Goal: Entertainment & Leisure: Consume media (video, audio)

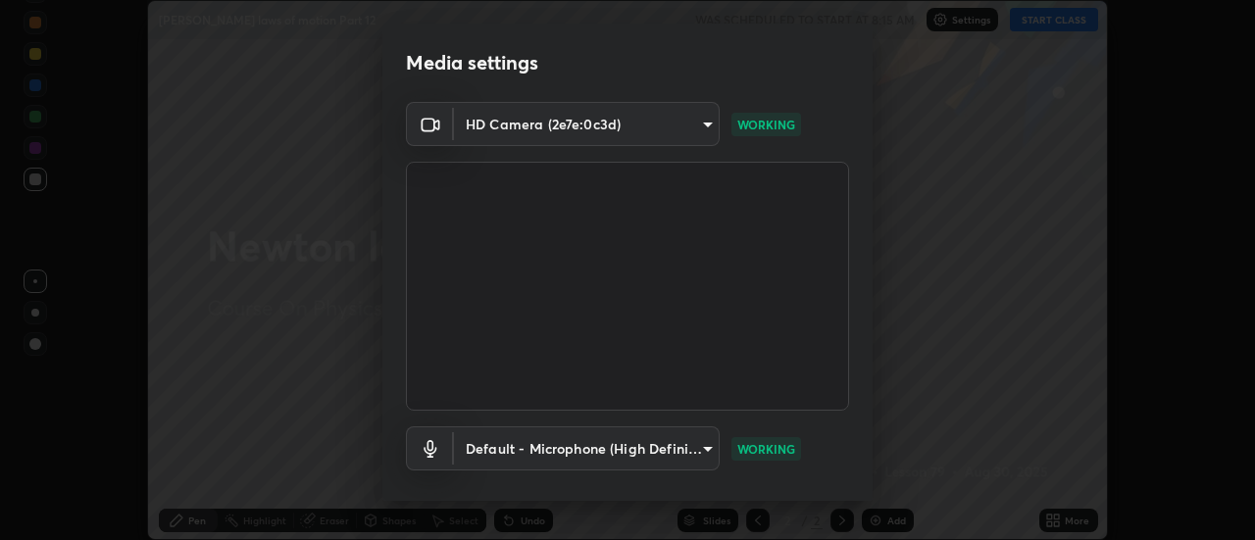
scroll to position [103, 0]
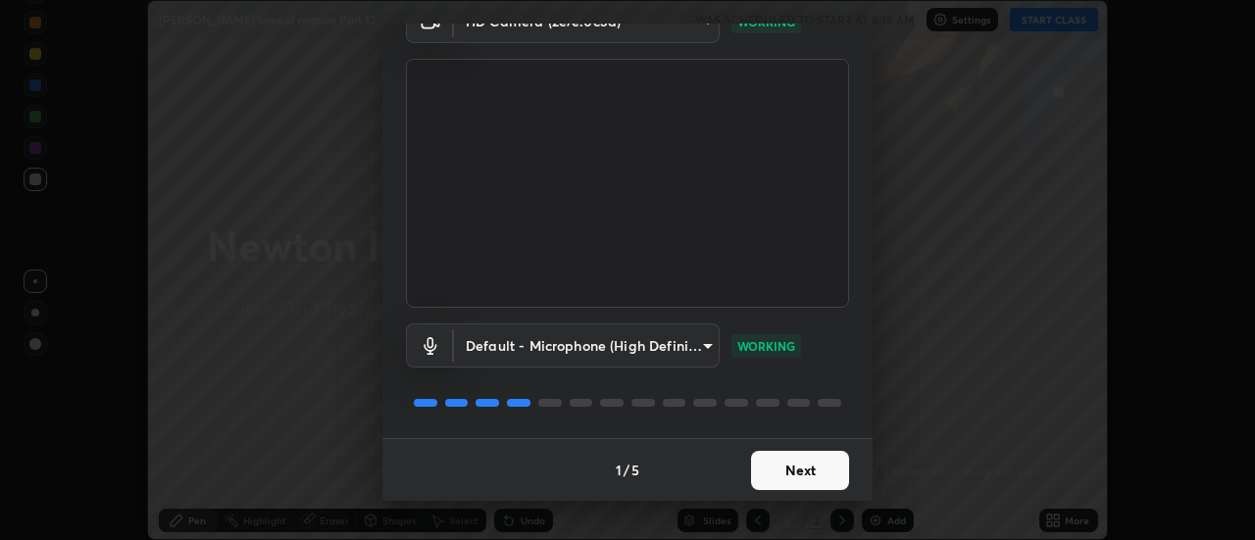
click at [808, 474] on button "Next" at bounding box center [800, 470] width 98 height 39
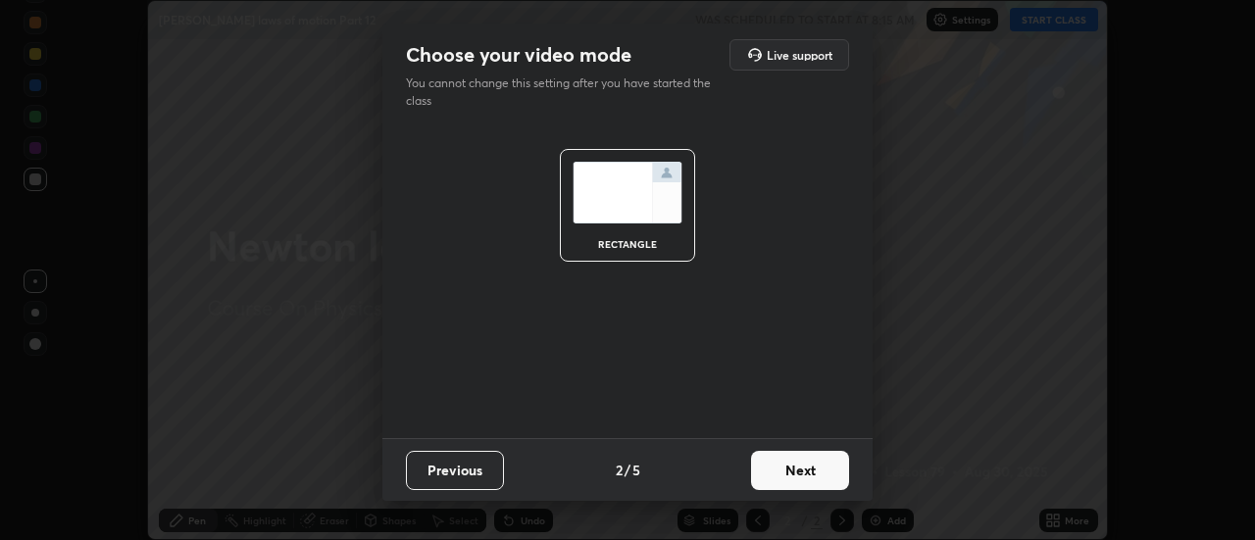
click at [824, 472] on button "Next" at bounding box center [800, 470] width 98 height 39
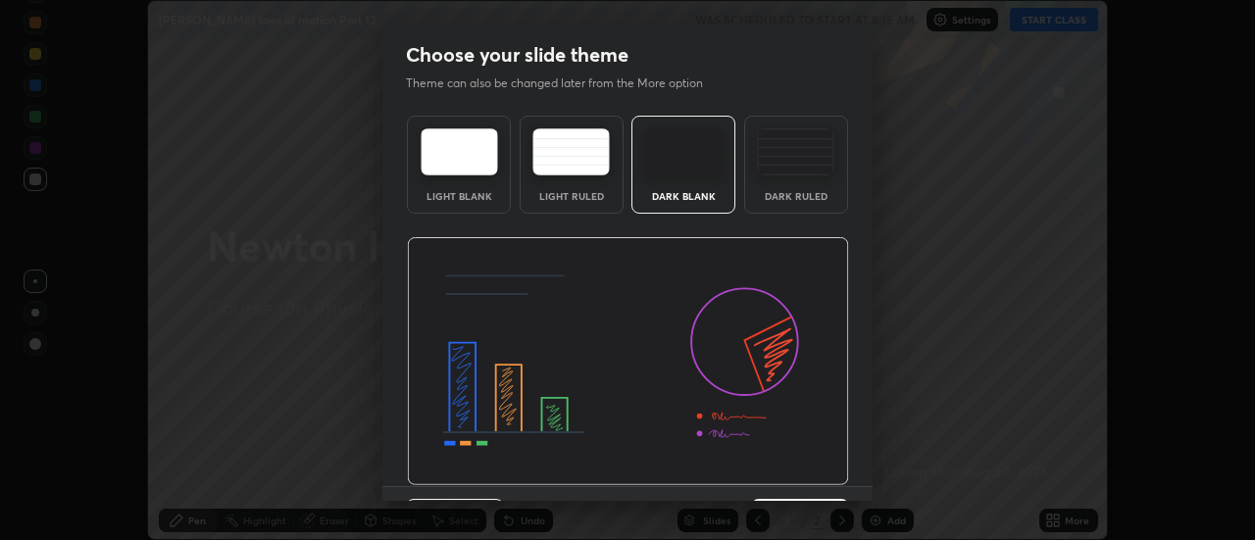
scroll to position [48, 0]
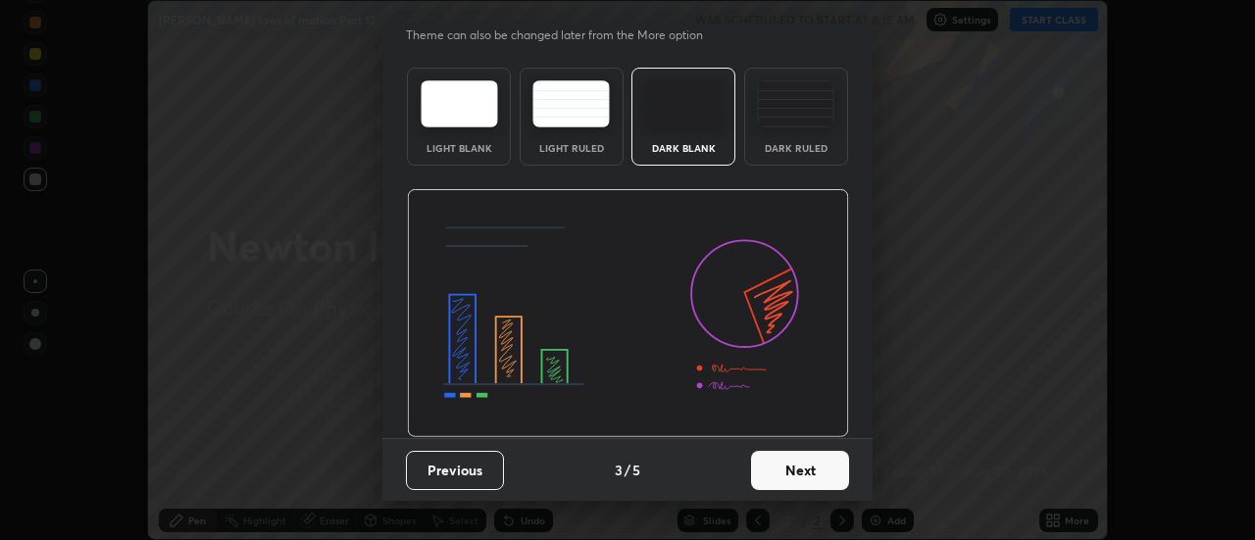
click at [808, 467] on button "Next" at bounding box center [800, 470] width 98 height 39
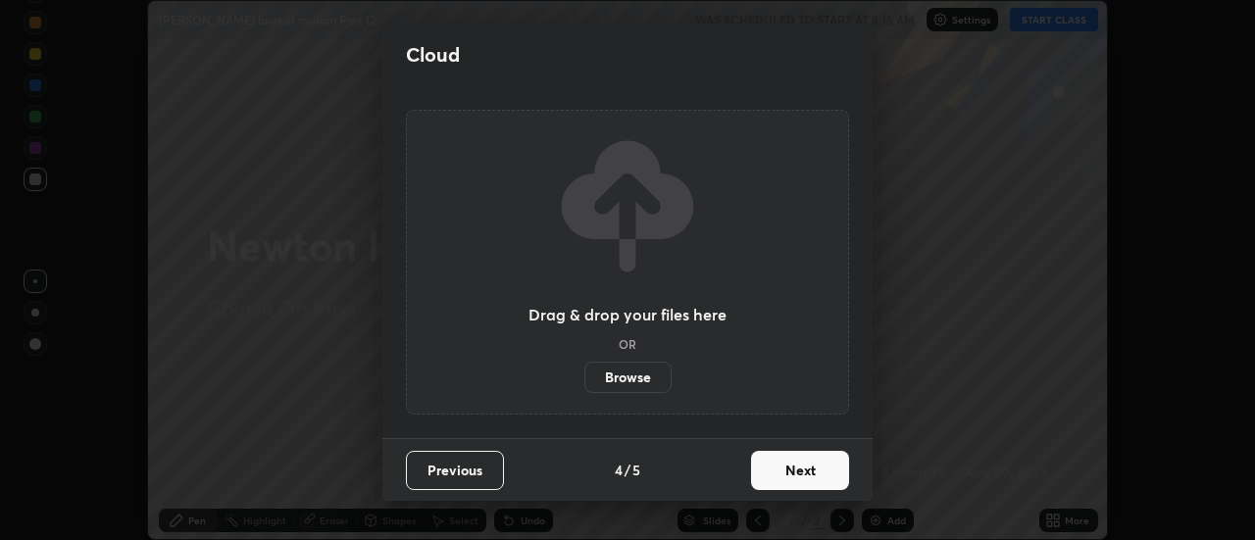
click at [806, 474] on button "Next" at bounding box center [800, 470] width 98 height 39
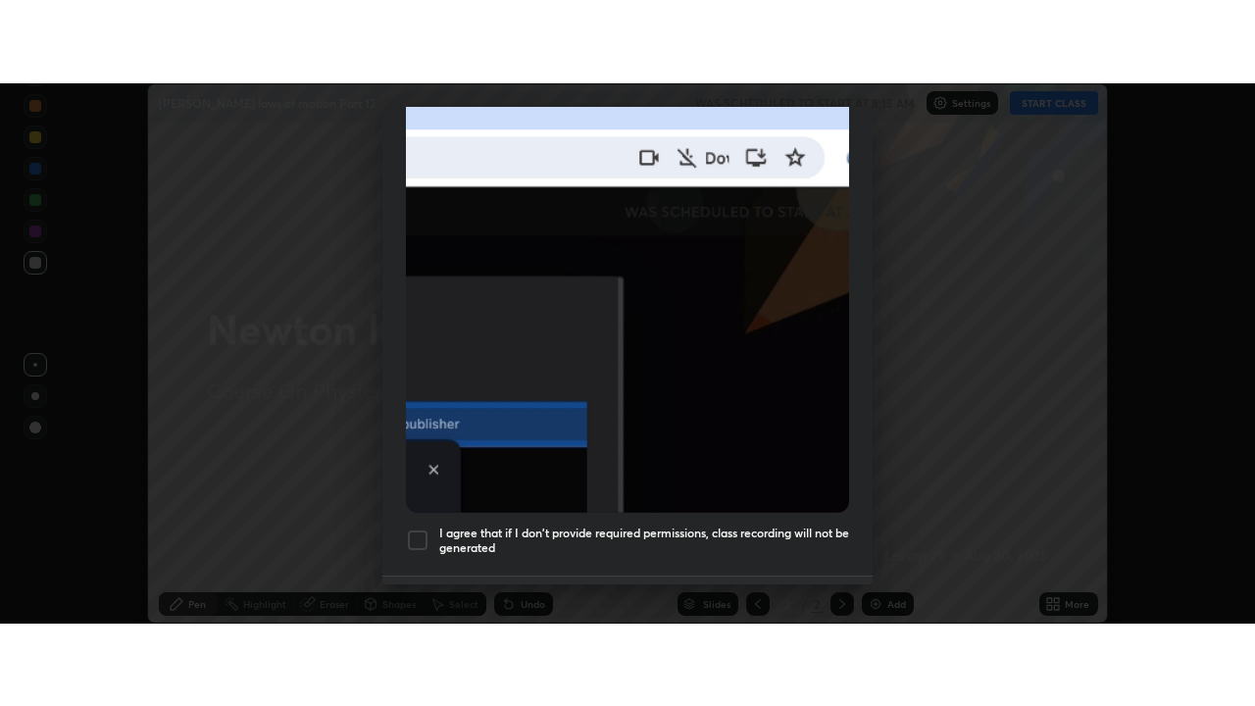
scroll to position [503, 0]
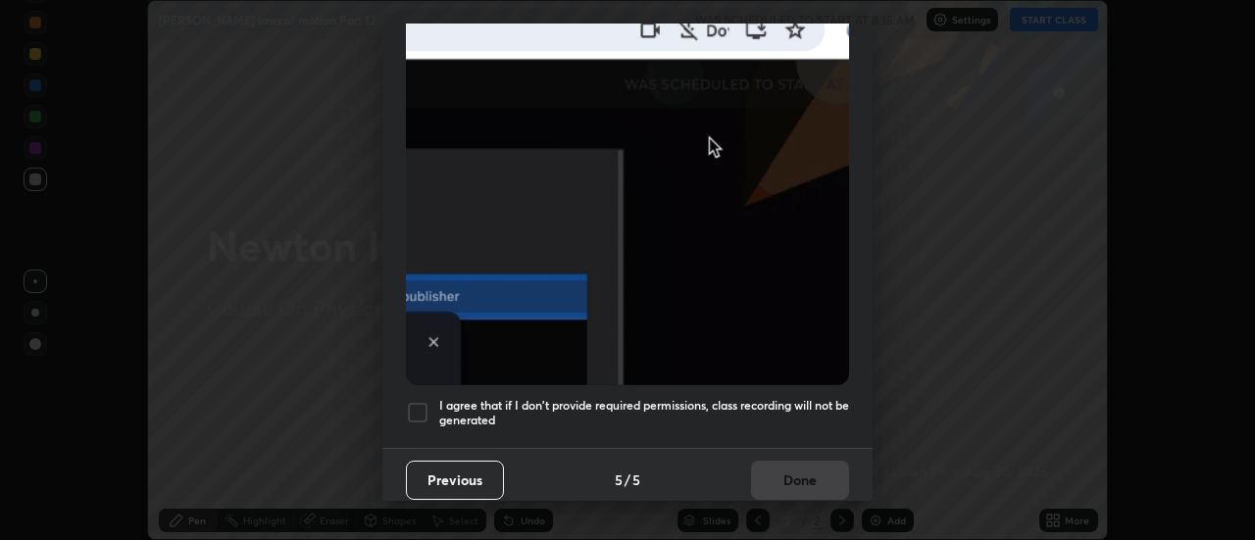
click at [762, 398] on h5 "I agree that if I don't provide required permissions, class recording will not …" at bounding box center [644, 413] width 410 height 30
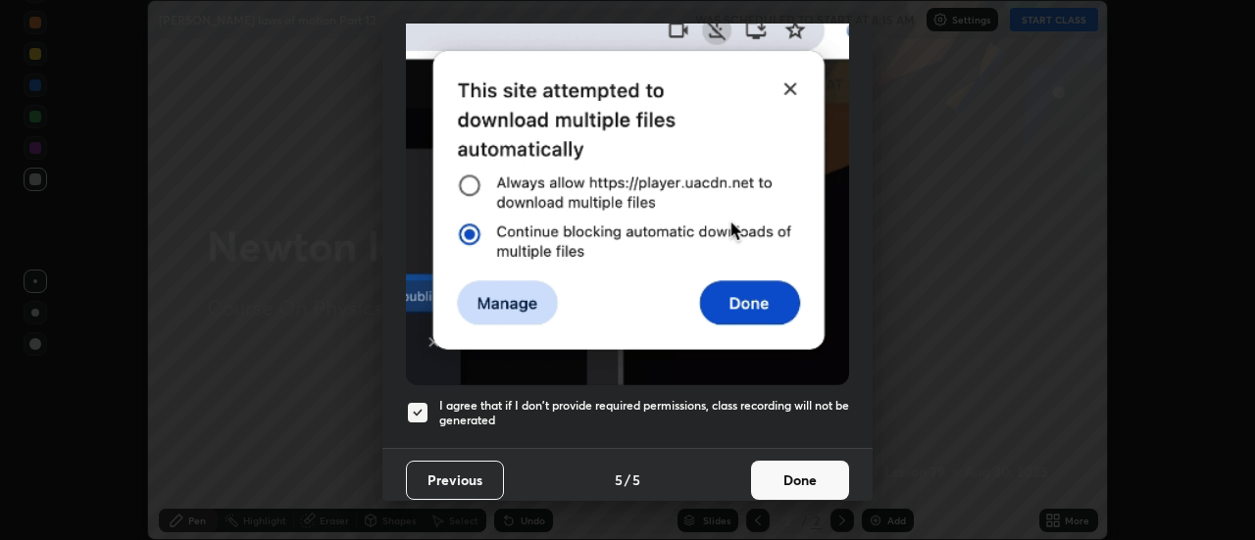
click at [773, 475] on button "Done" at bounding box center [800, 480] width 98 height 39
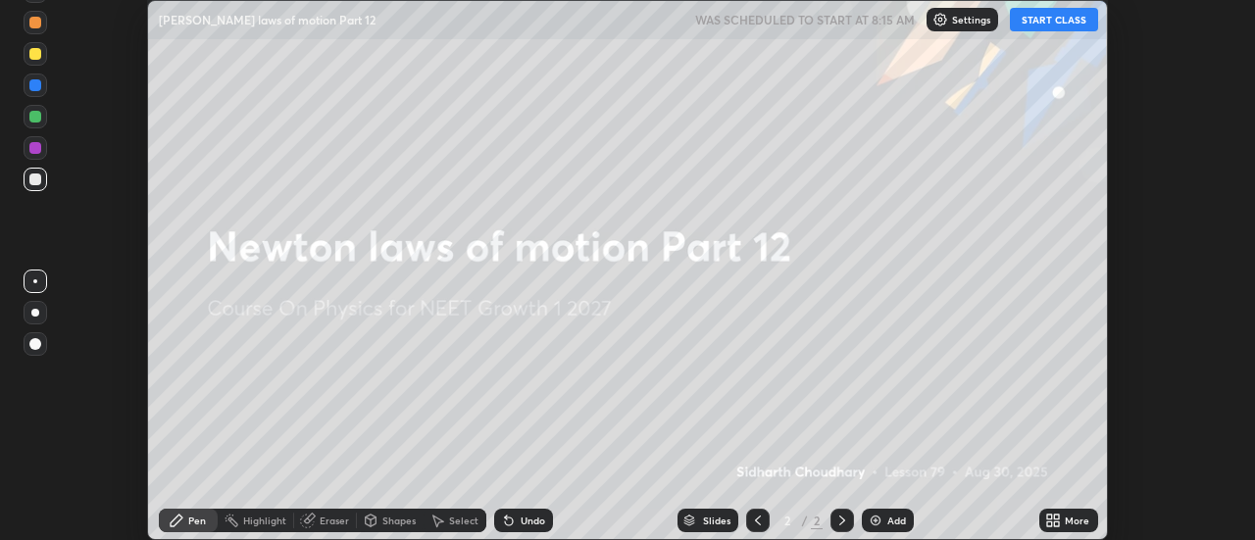
click at [1069, 26] on button "START CLASS" at bounding box center [1054, 20] width 88 height 24
click at [1057, 517] on icon at bounding box center [1057, 517] width 5 height 5
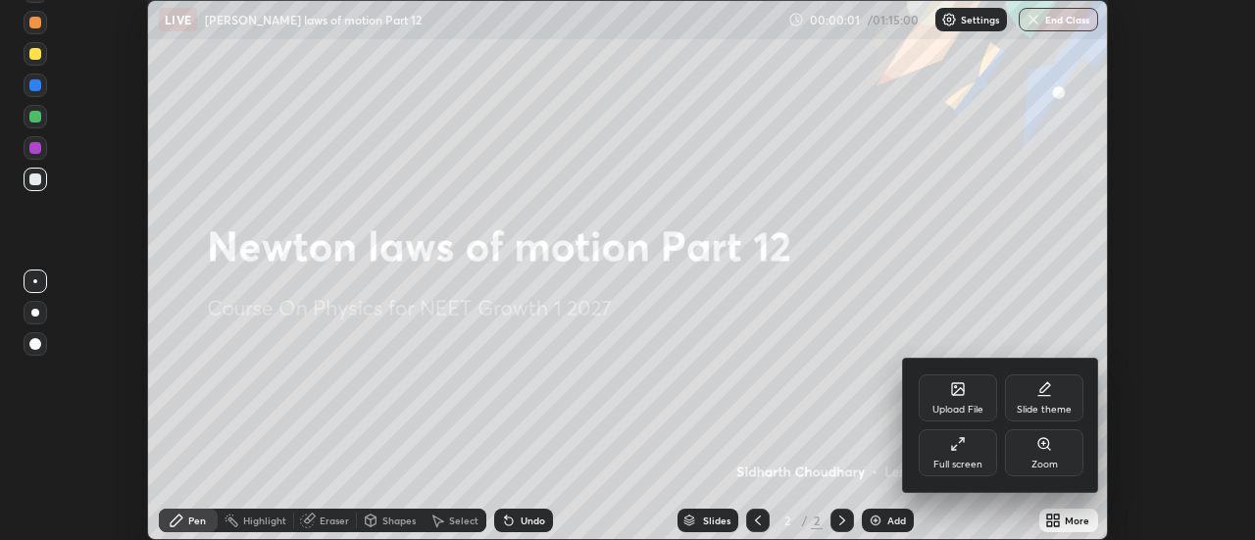
click at [968, 456] on div "Full screen" at bounding box center [957, 452] width 78 height 47
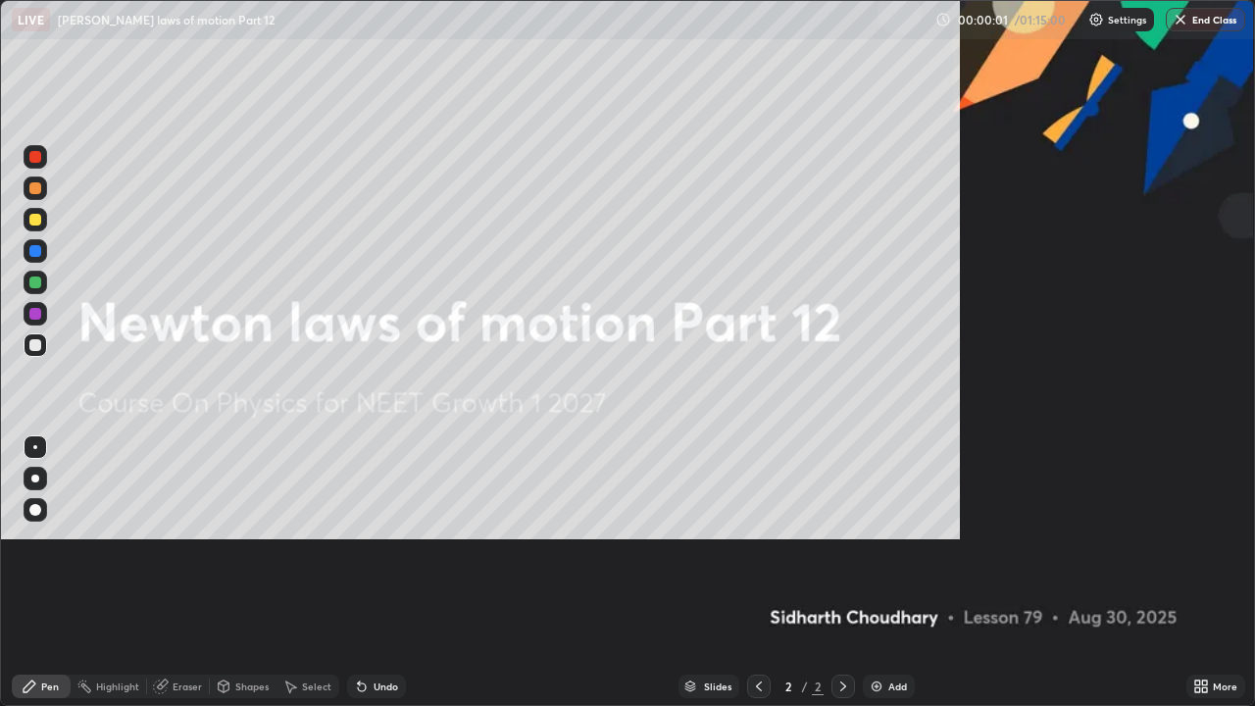
scroll to position [706, 1255]
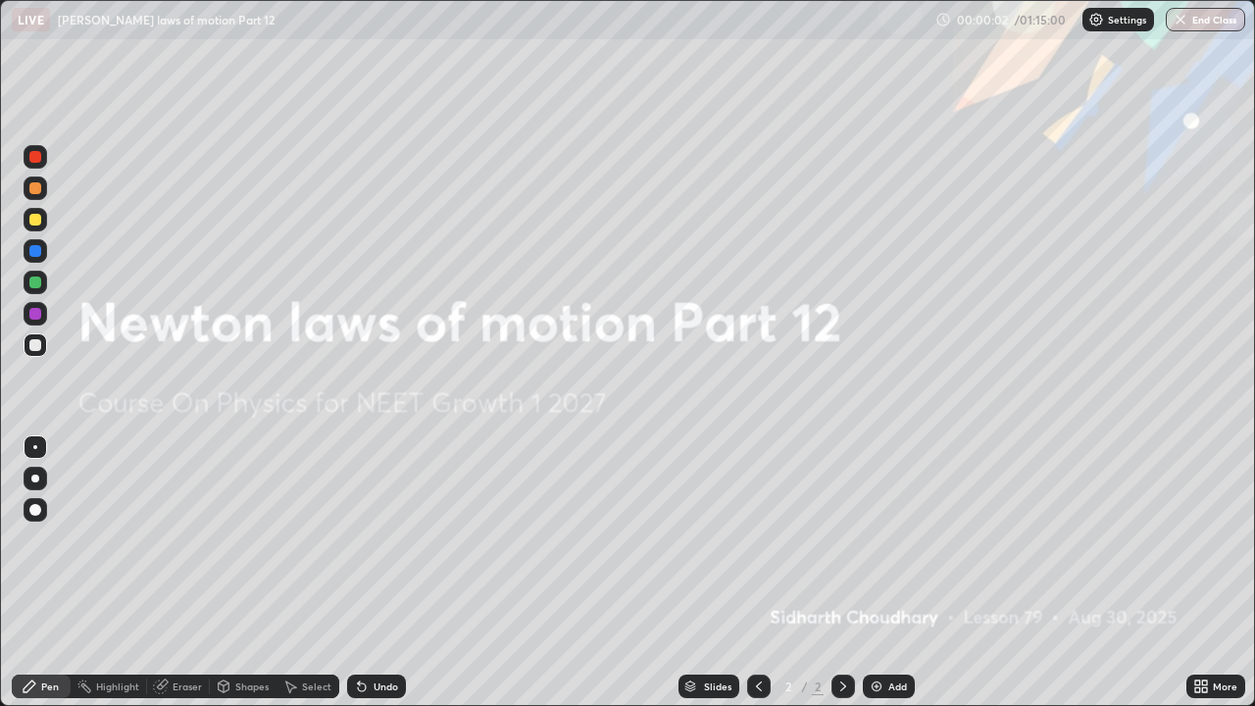
click at [897, 539] on div "Add" at bounding box center [897, 686] width 19 height 10
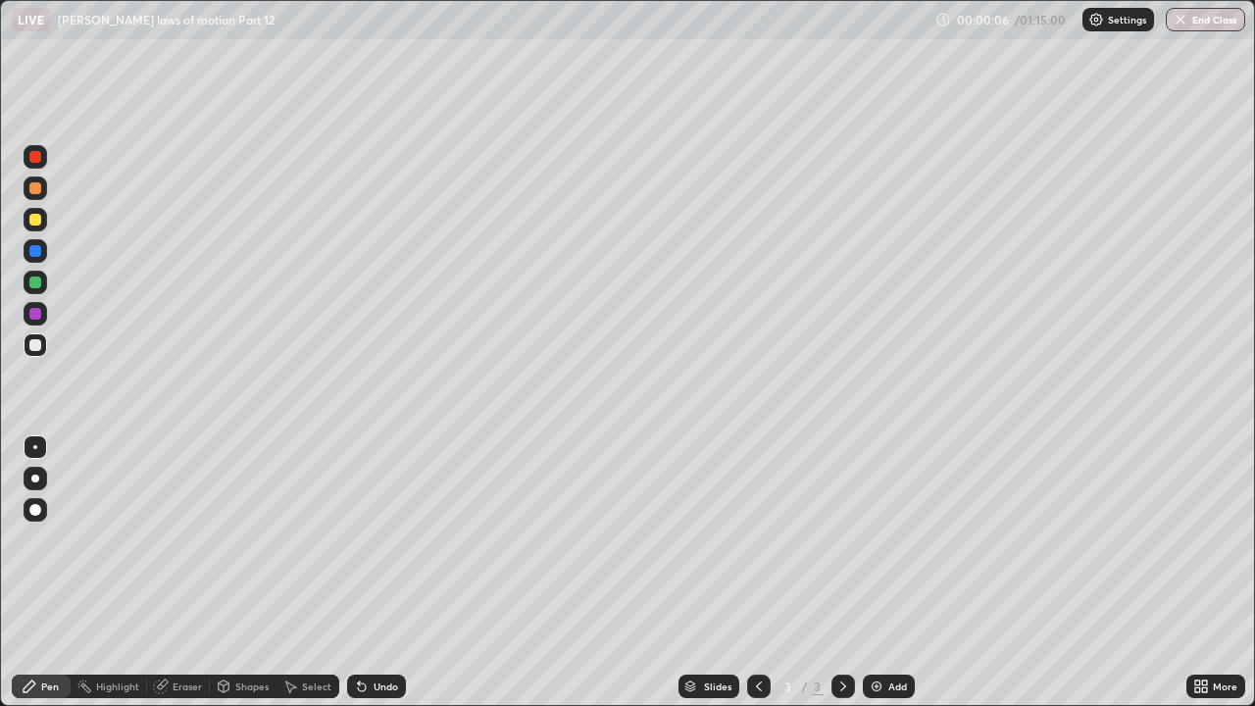
click at [35, 478] on div at bounding box center [35, 478] width 8 height 8
click at [33, 220] on div at bounding box center [35, 220] width 12 height 12
click at [36, 341] on div at bounding box center [35, 345] width 12 height 12
click at [35, 478] on div at bounding box center [35, 478] width 8 height 8
click at [37, 220] on div at bounding box center [35, 220] width 12 height 12
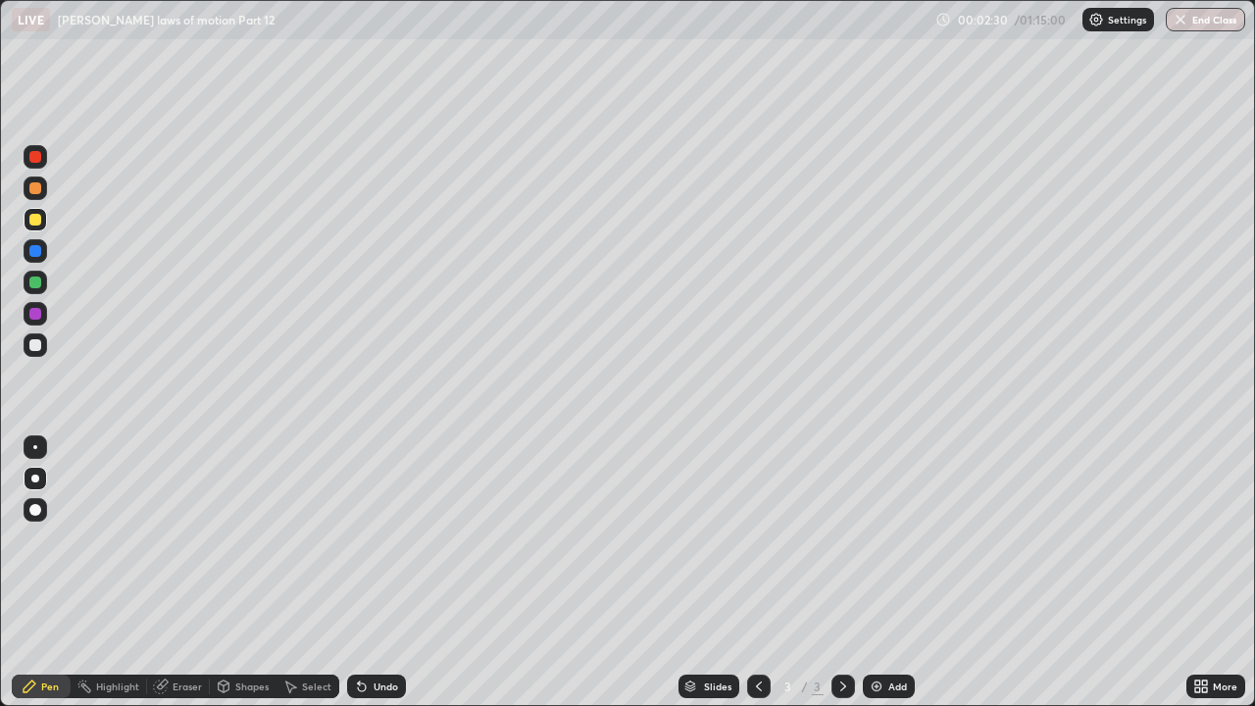
click at [36, 345] on div at bounding box center [35, 345] width 12 height 12
click at [36, 221] on div at bounding box center [35, 220] width 12 height 12
click at [38, 252] on div at bounding box center [35, 251] width 12 height 12
click at [38, 222] on div at bounding box center [35, 220] width 12 height 12
click at [900, 539] on div "Add" at bounding box center [889, 686] width 52 height 24
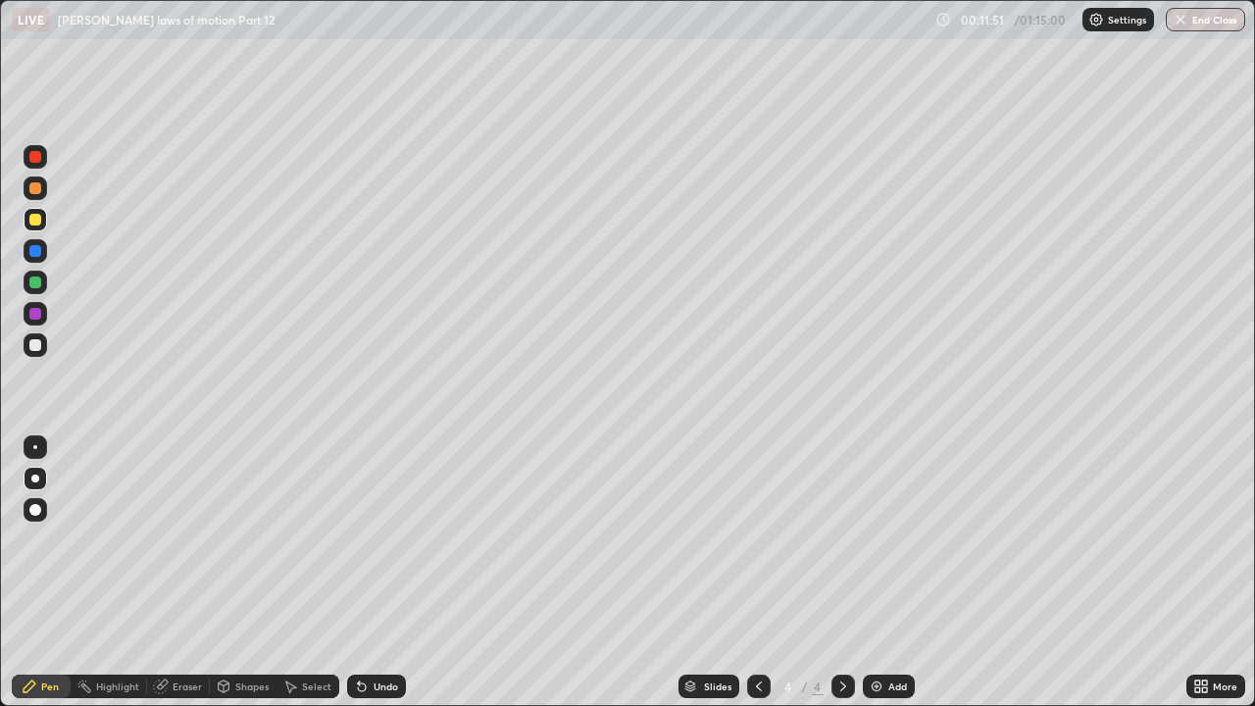
click at [34, 350] on div at bounding box center [35, 345] width 12 height 12
click at [36, 218] on div at bounding box center [35, 220] width 12 height 12
click at [36, 346] on div at bounding box center [35, 345] width 12 height 12
click at [35, 190] on div at bounding box center [35, 188] width 12 height 12
click at [34, 190] on div at bounding box center [35, 188] width 12 height 12
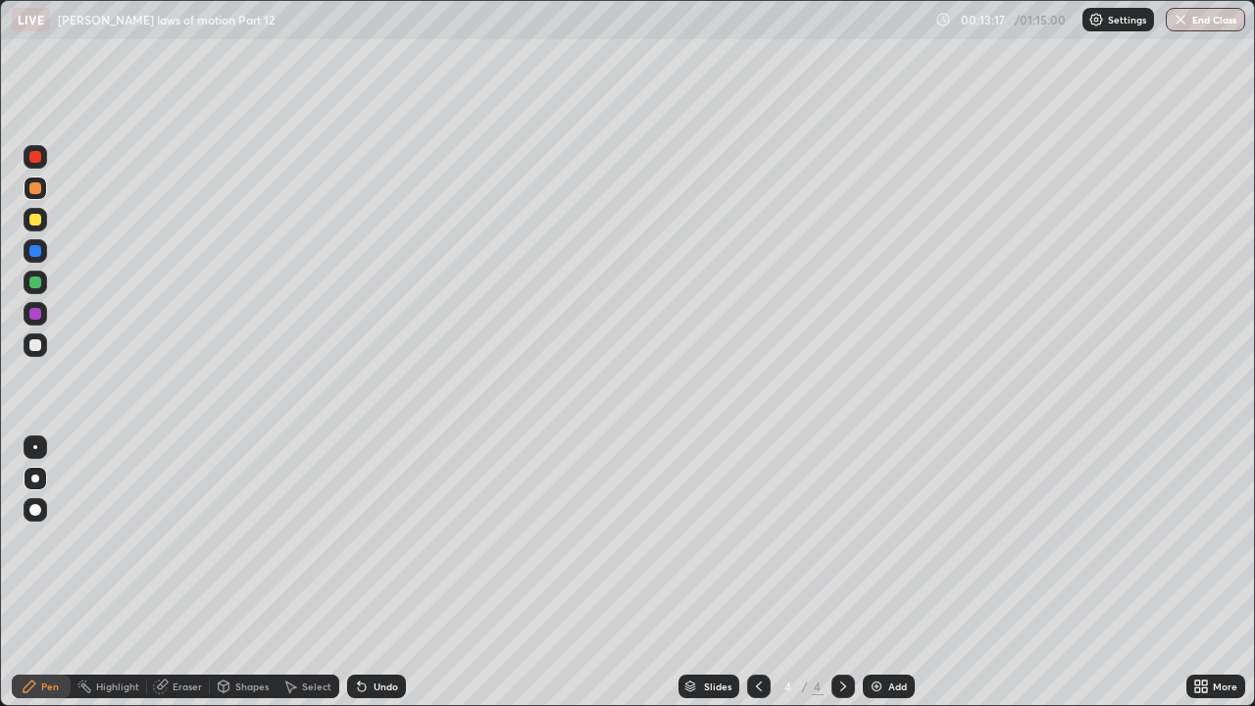
click at [35, 250] on div at bounding box center [35, 251] width 12 height 12
click at [40, 348] on div at bounding box center [35, 345] width 12 height 12
click at [880, 539] on img at bounding box center [876, 686] width 16 height 16
click at [38, 220] on div at bounding box center [35, 220] width 12 height 12
click at [37, 343] on div at bounding box center [35, 345] width 12 height 12
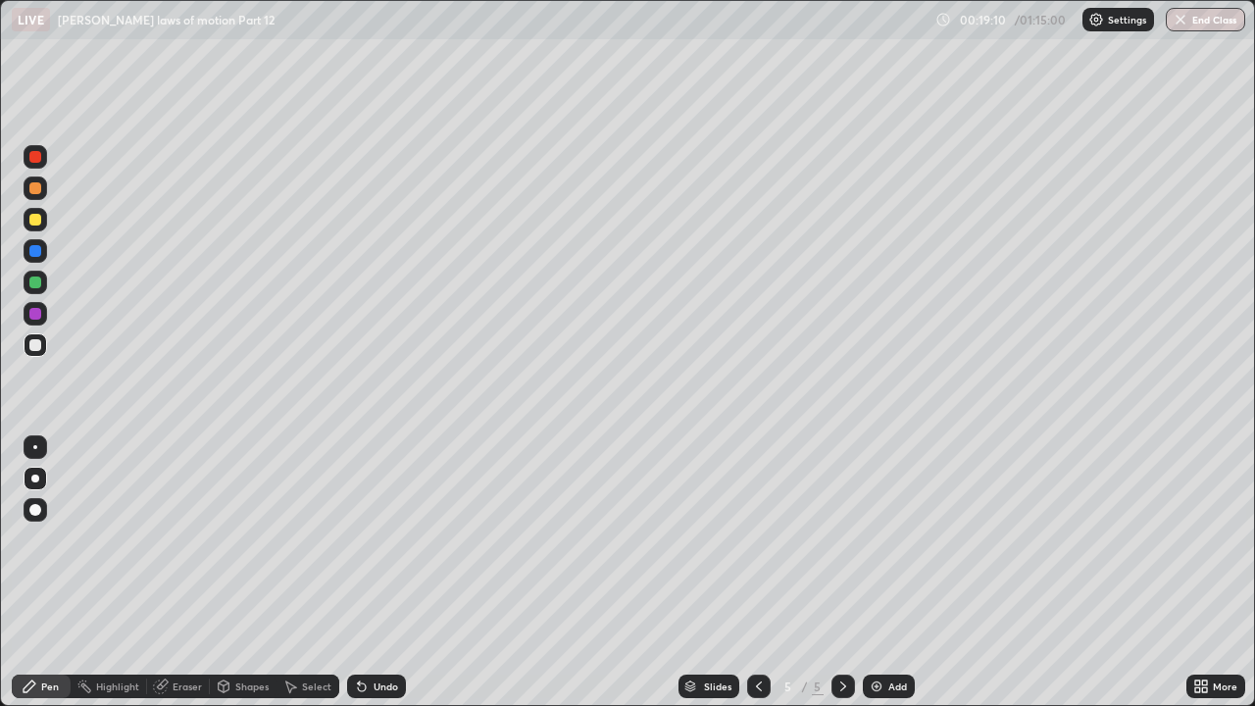
click at [37, 346] on div at bounding box center [35, 345] width 12 height 12
click at [34, 189] on div at bounding box center [35, 188] width 12 height 12
click at [35, 347] on div at bounding box center [35, 345] width 12 height 12
click at [30, 220] on div at bounding box center [35, 220] width 12 height 12
click at [34, 185] on div at bounding box center [35, 188] width 12 height 12
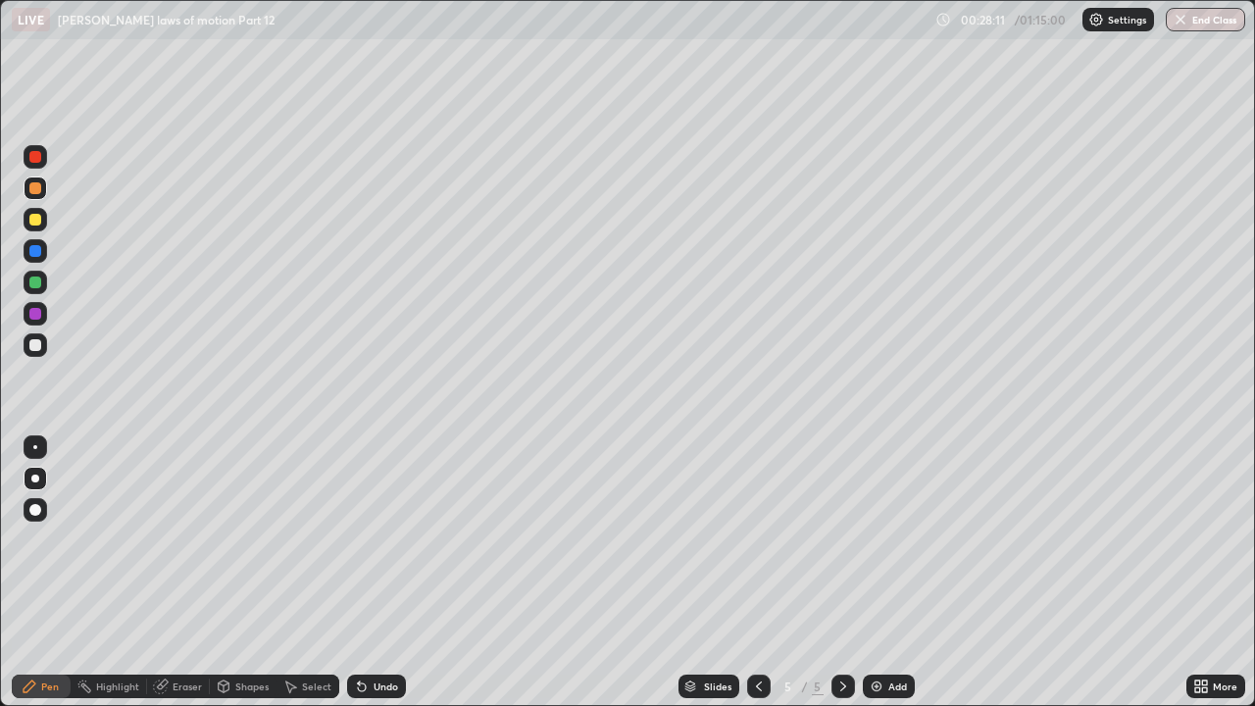
click at [37, 251] on div at bounding box center [35, 251] width 12 height 12
click at [894, 539] on div "Add" at bounding box center [889, 686] width 52 height 24
click at [36, 345] on div at bounding box center [35, 345] width 12 height 12
click at [34, 218] on div at bounding box center [35, 220] width 12 height 12
click at [37, 190] on div at bounding box center [35, 188] width 12 height 12
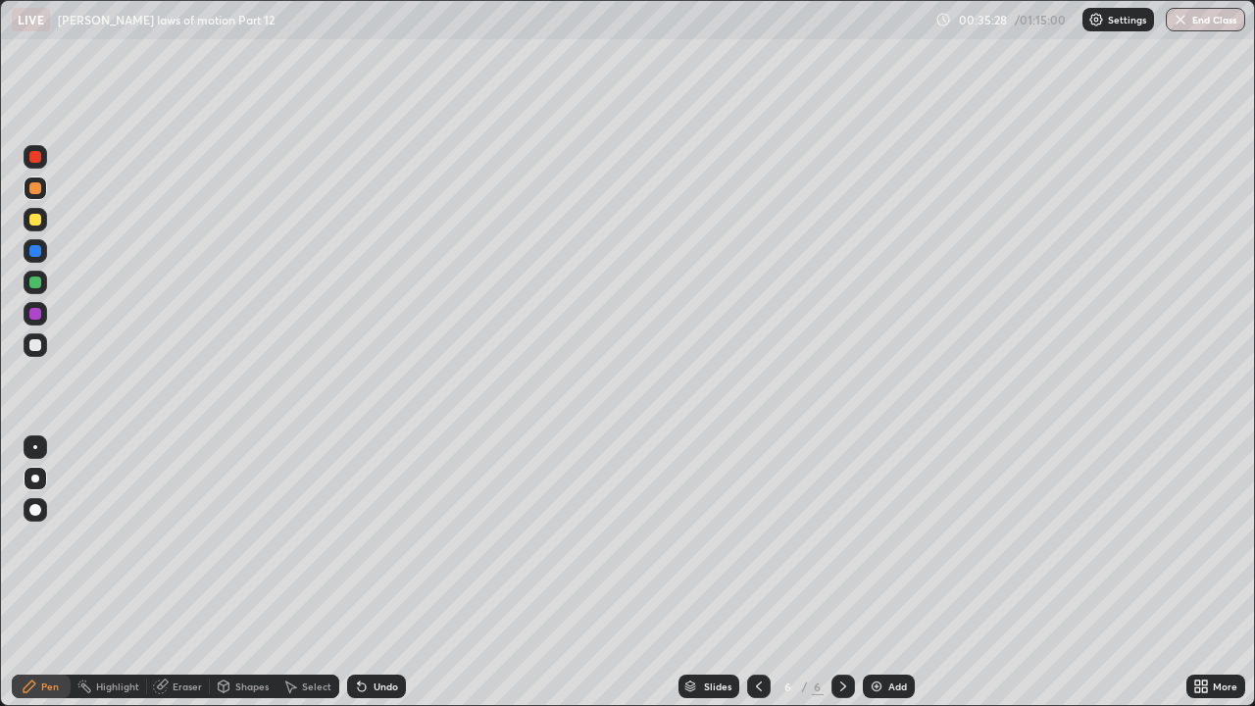
click at [40, 347] on div at bounding box center [35, 345] width 12 height 12
click at [34, 190] on div at bounding box center [35, 188] width 12 height 12
click at [33, 345] on div at bounding box center [35, 345] width 12 height 12
click at [33, 222] on div at bounding box center [35, 220] width 12 height 12
click at [37, 189] on div at bounding box center [35, 188] width 12 height 12
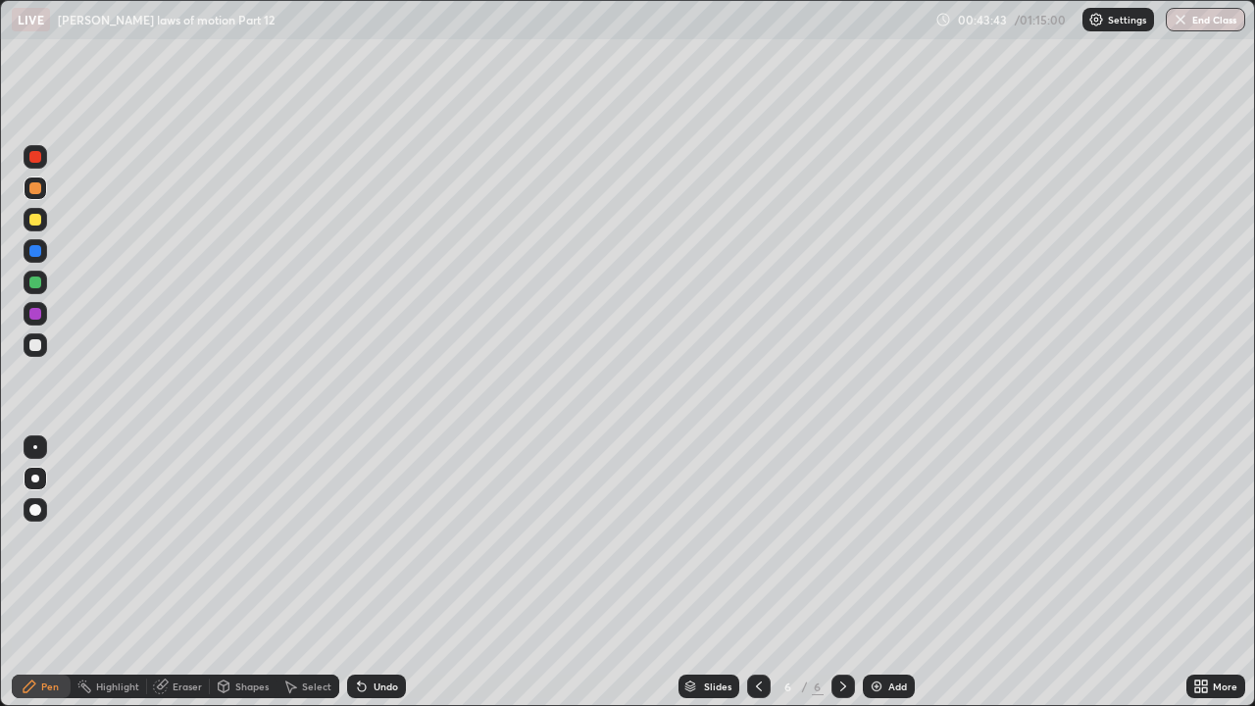
click at [891, 539] on div "Add" at bounding box center [897, 686] width 19 height 10
click at [36, 341] on div at bounding box center [35, 345] width 12 height 12
click at [33, 188] on div at bounding box center [35, 188] width 12 height 12
click at [36, 223] on div at bounding box center [35, 220] width 12 height 12
click at [36, 222] on div at bounding box center [35, 220] width 12 height 12
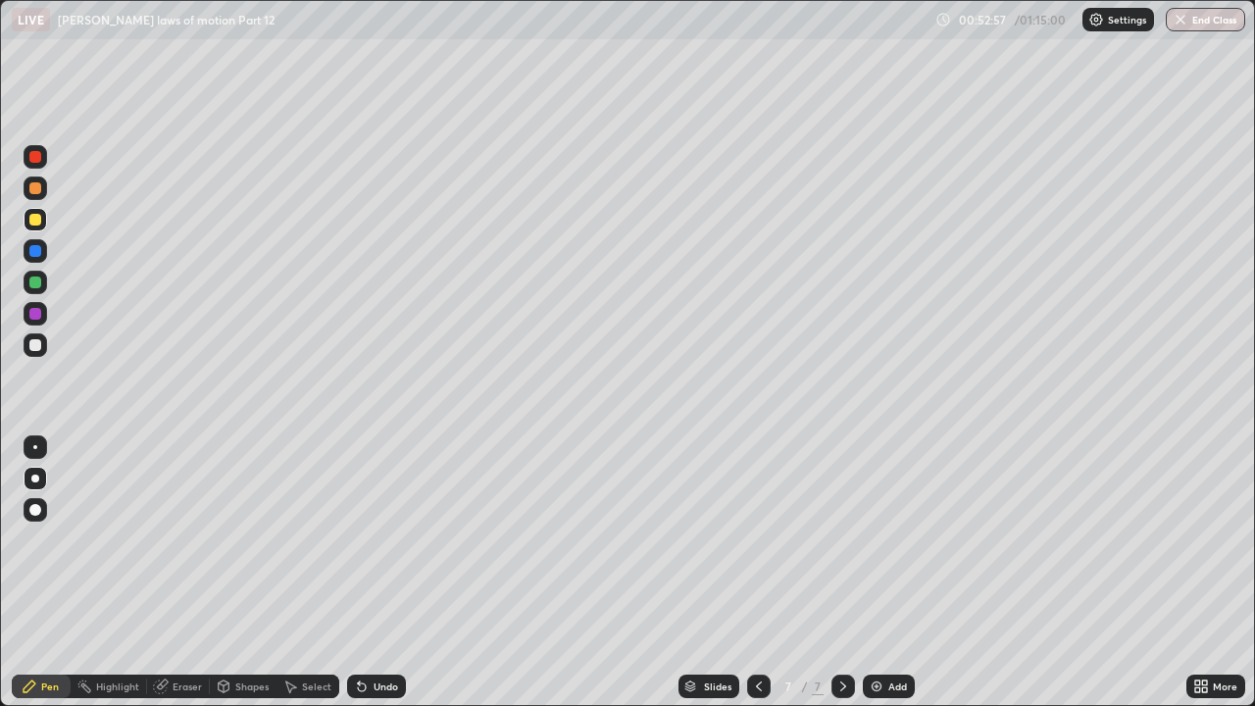
click at [895, 539] on div "Add" at bounding box center [897, 686] width 19 height 10
click at [35, 343] on div at bounding box center [35, 345] width 12 height 12
click at [35, 478] on div at bounding box center [35, 478] width 8 height 8
click at [38, 222] on div at bounding box center [35, 220] width 12 height 12
click at [35, 187] on div at bounding box center [35, 188] width 12 height 12
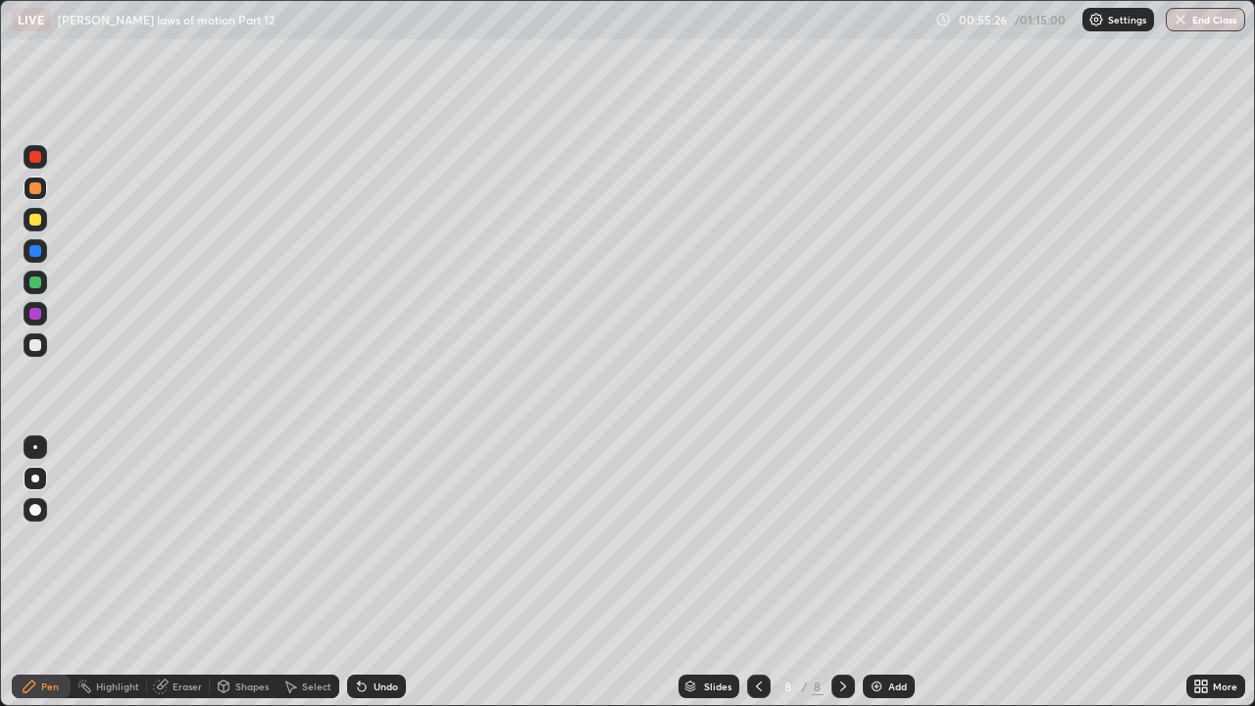
click at [34, 217] on div at bounding box center [35, 220] width 12 height 12
click at [34, 191] on div at bounding box center [35, 188] width 12 height 12
click at [35, 348] on div at bounding box center [35, 345] width 12 height 12
click at [40, 339] on div at bounding box center [36, 345] width 24 height 24
click at [37, 216] on div at bounding box center [35, 220] width 12 height 12
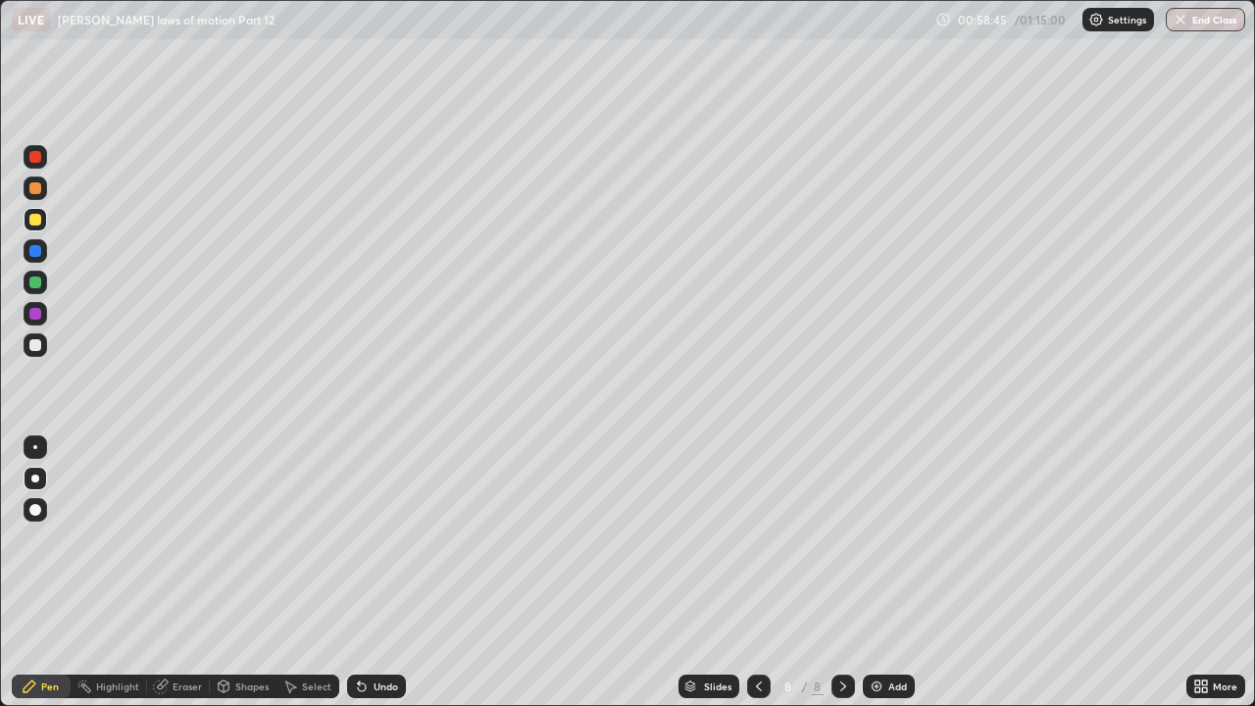
click at [878, 539] on img at bounding box center [876, 686] width 16 height 16
click at [34, 342] on div at bounding box center [35, 345] width 12 height 12
click at [35, 227] on div at bounding box center [36, 220] width 24 height 24
click at [36, 189] on div at bounding box center [35, 188] width 12 height 12
click at [36, 347] on div at bounding box center [35, 345] width 12 height 12
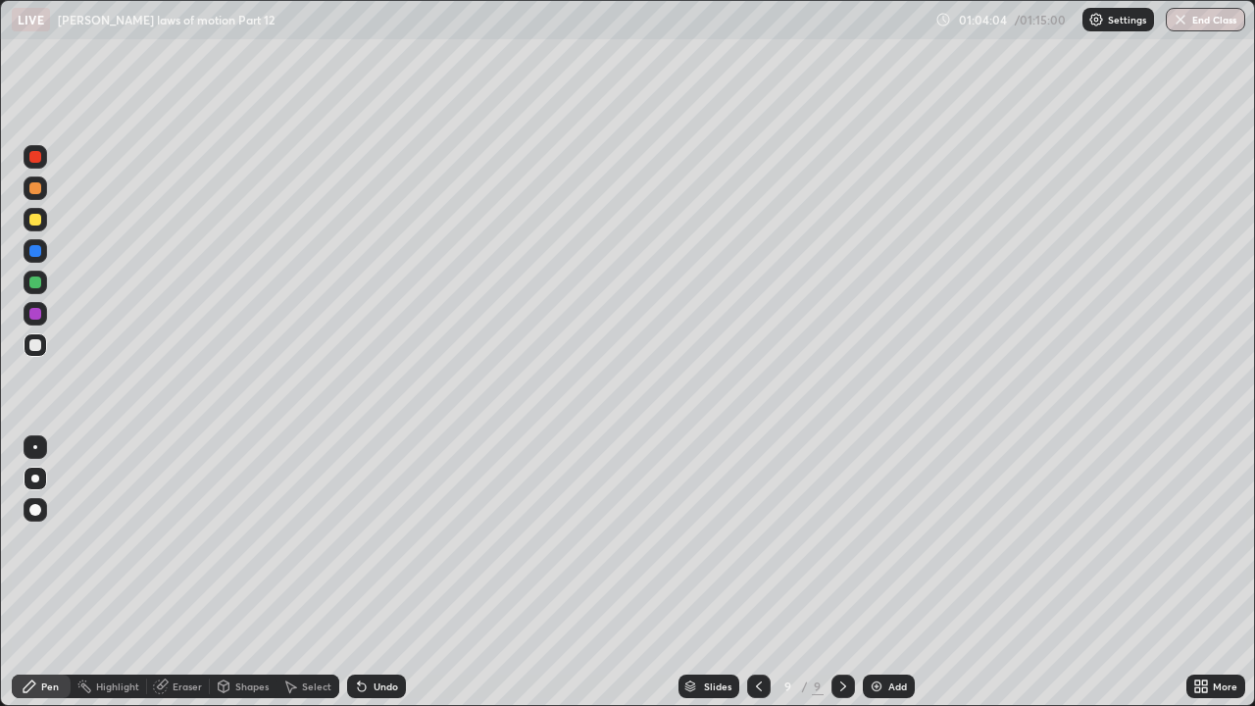
click at [883, 539] on div "Add" at bounding box center [889, 686] width 52 height 24
click at [756, 539] on icon at bounding box center [758, 686] width 16 height 16
click at [36, 219] on div at bounding box center [35, 220] width 12 height 12
click at [190, 539] on div "Eraser" at bounding box center [187, 686] width 29 height 10
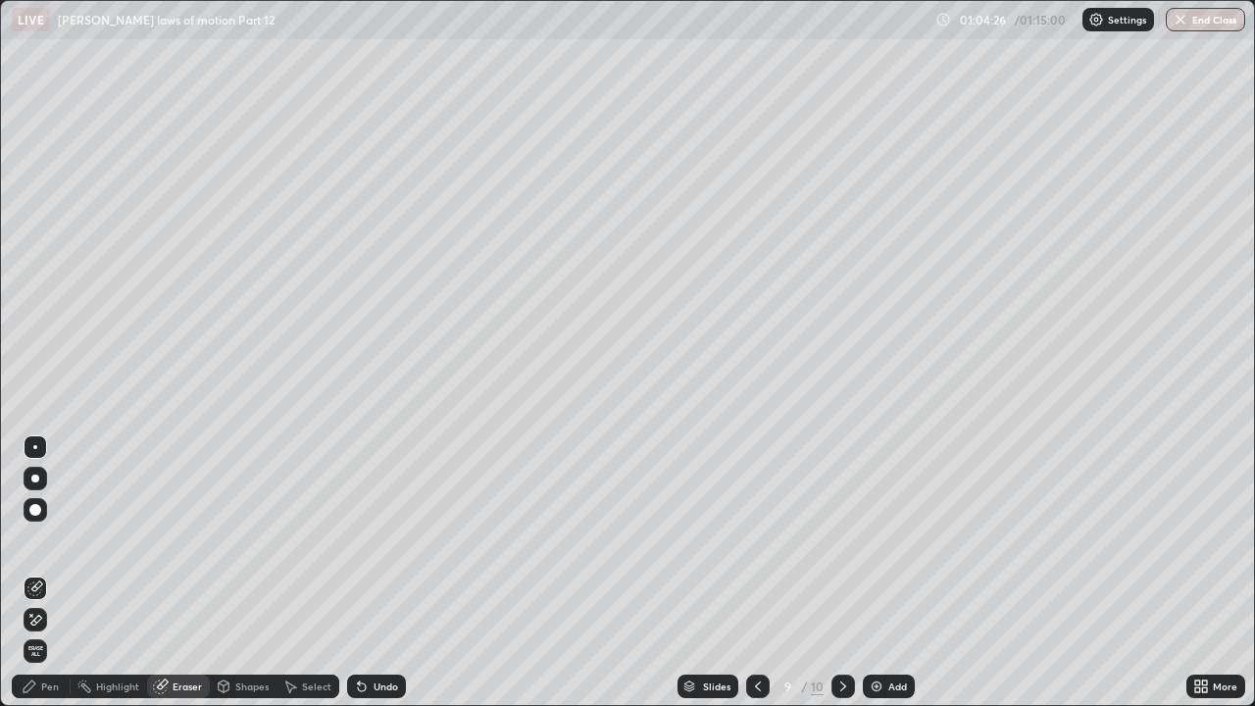
click at [52, 539] on div "Pen" at bounding box center [50, 686] width 18 height 10
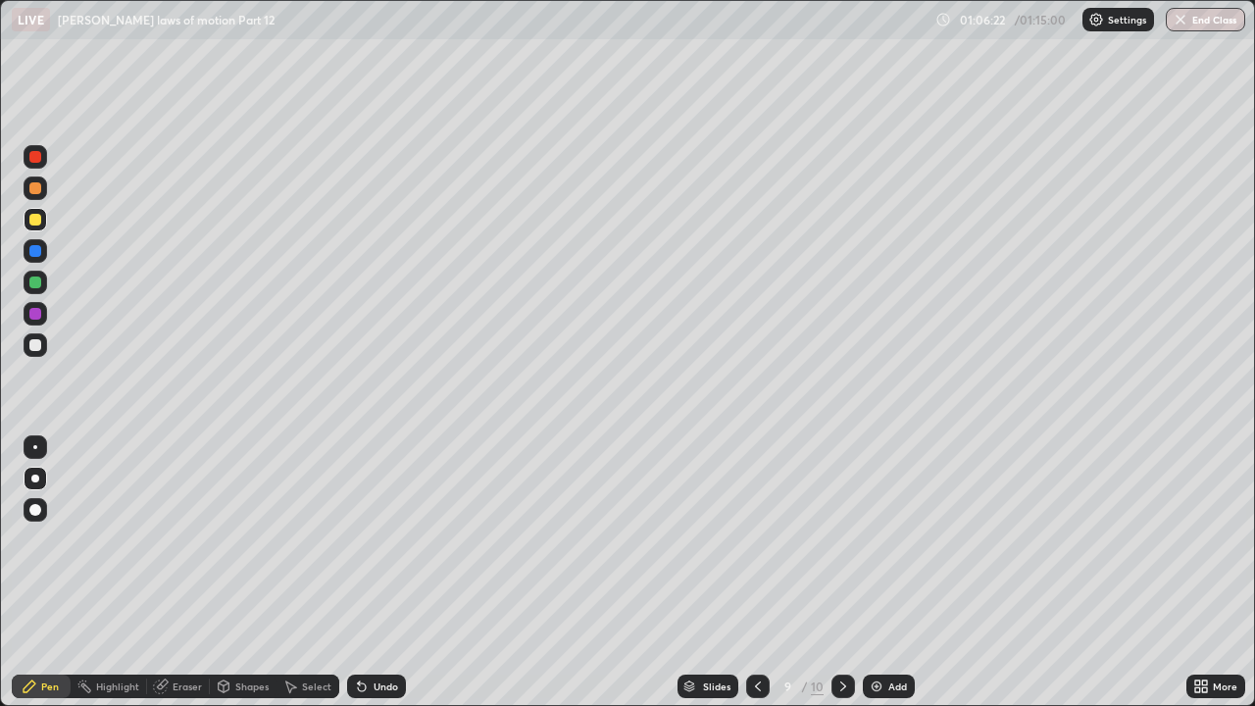
click at [29, 346] on div at bounding box center [35, 345] width 12 height 12
click at [901, 539] on div "Add" at bounding box center [889, 686] width 52 height 24
click at [45, 356] on div at bounding box center [36, 344] width 24 height 31
click at [39, 217] on div at bounding box center [35, 220] width 12 height 12
click at [34, 342] on div at bounding box center [35, 345] width 12 height 12
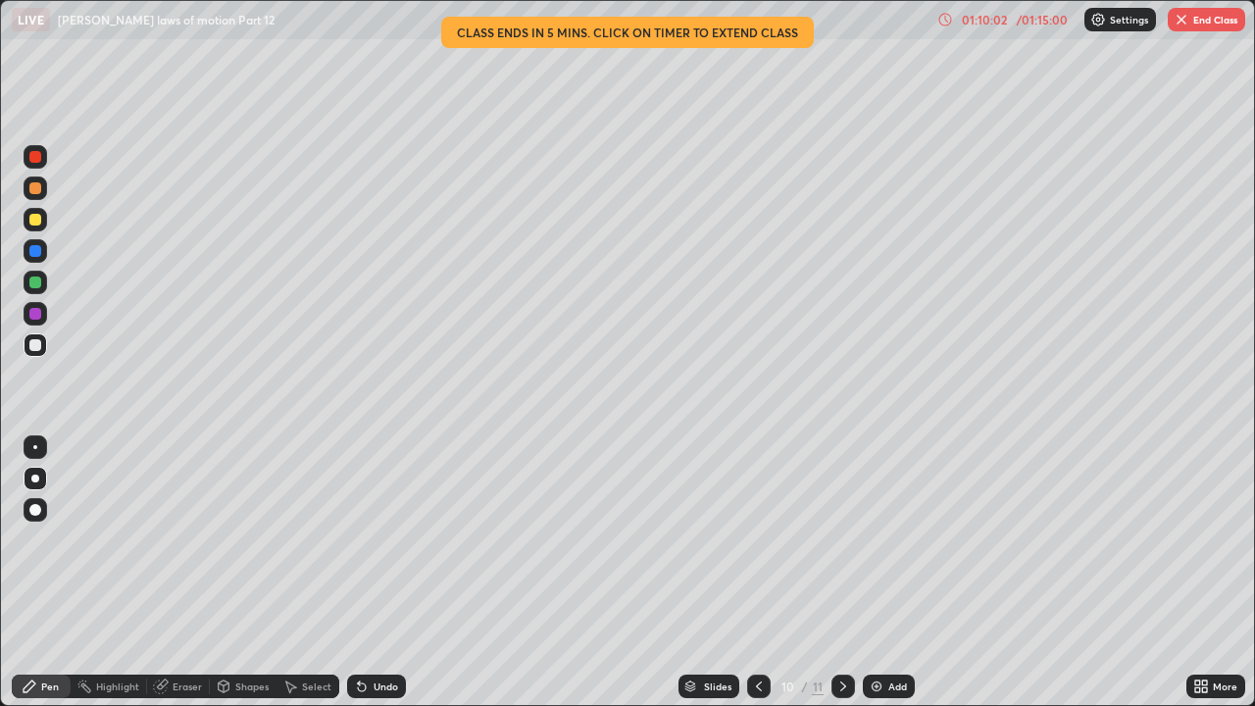
click at [35, 189] on div at bounding box center [35, 188] width 12 height 12
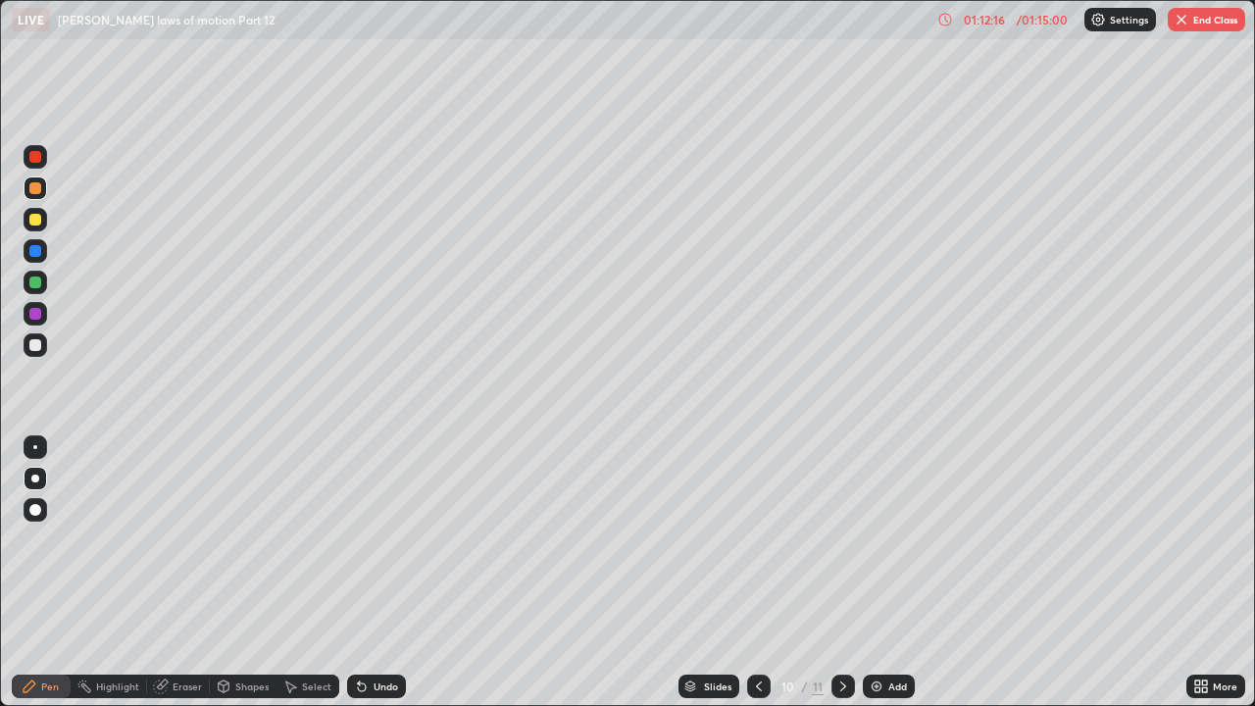
click at [36, 349] on div at bounding box center [35, 345] width 12 height 12
click at [37, 186] on div at bounding box center [35, 188] width 12 height 12
click at [1216, 20] on button "End Class" at bounding box center [1205, 20] width 77 height 24
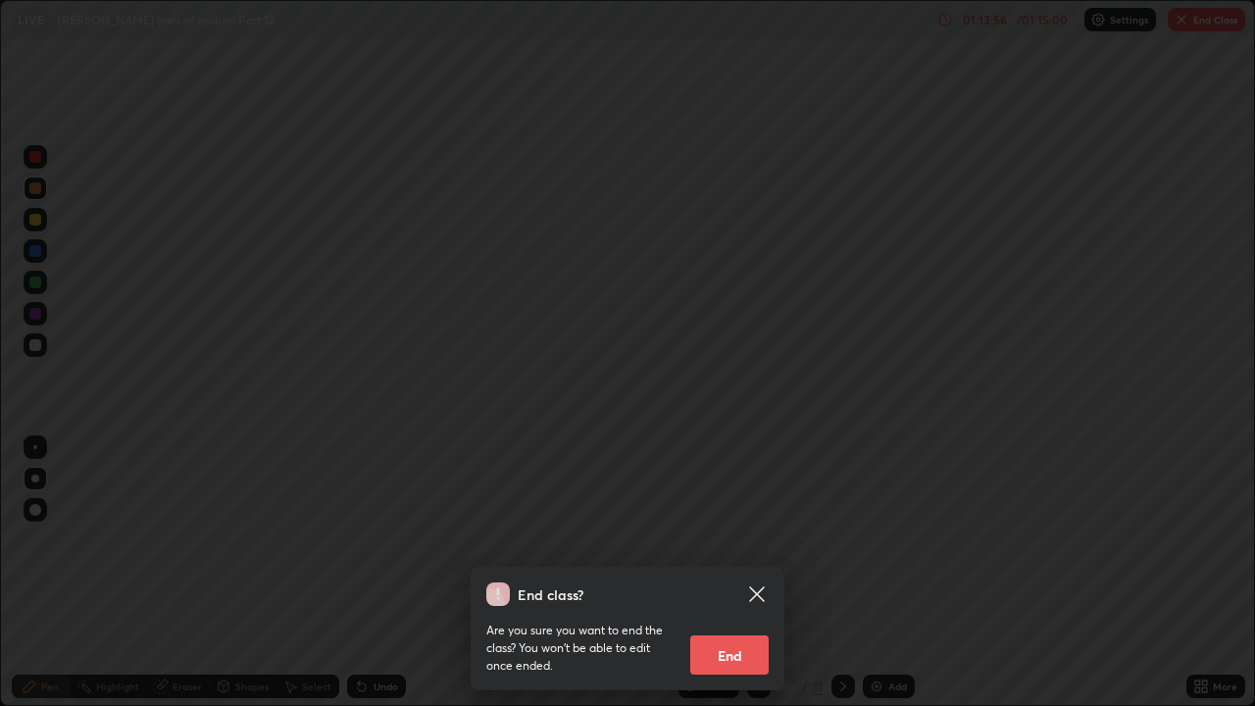
click at [748, 539] on button "End" at bounding box center [729, 654] width 78 height 39
